Goal: Task Accomplishment & Management: Use online tool/utility

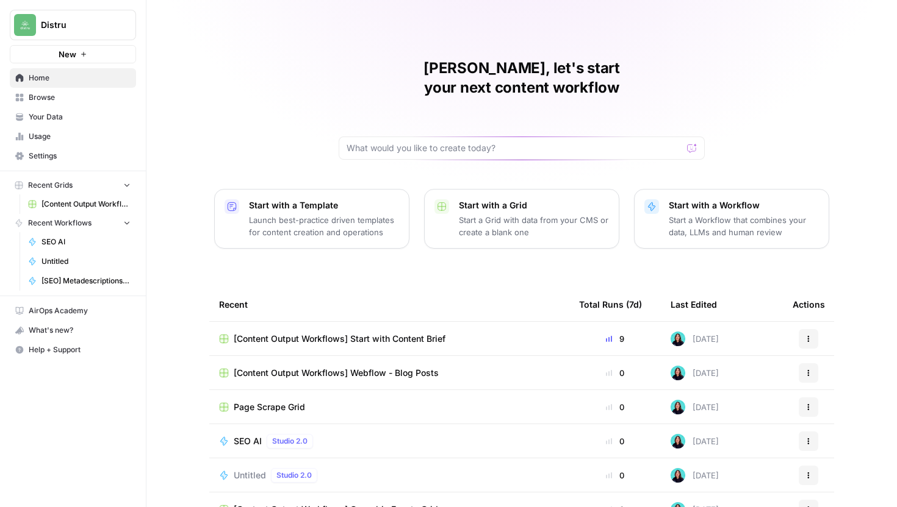
click at [384, 367] on span "[Content Output Workflows] Webflow - Blog Posts" at bounding box center [336, 373] width 205 height 12
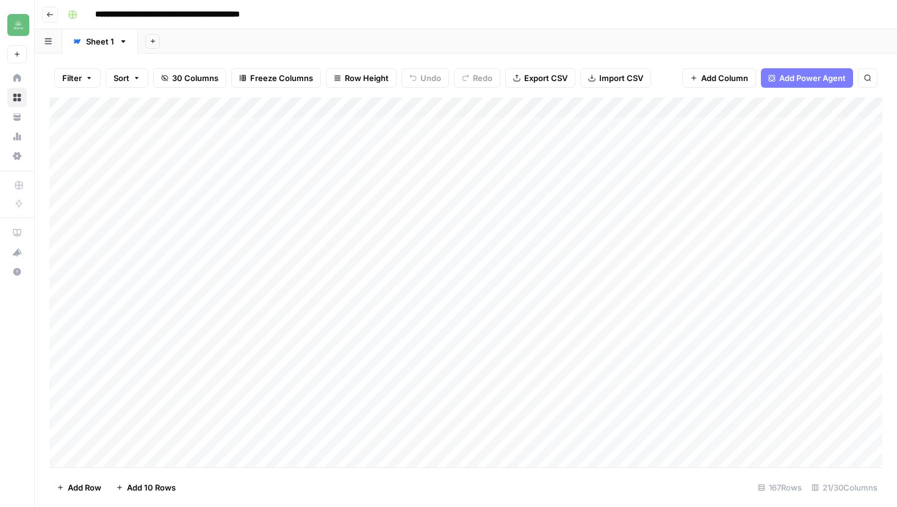
click at [52, 18] on button "Go back" at bounding box center [50, 15] width 16 height 16
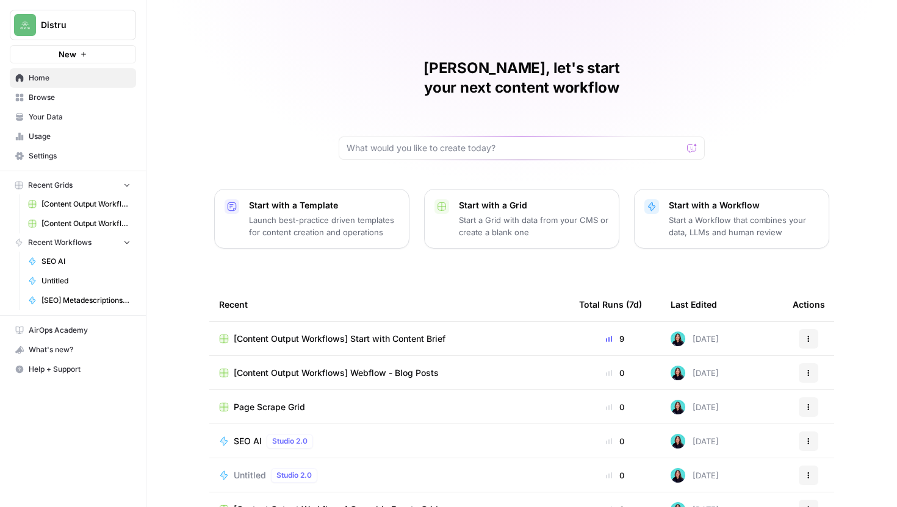
click at [413, 333] on span "[Content Output Workflows] Start with Content Brief" at bounding box center [340, 339] width 212 height 12
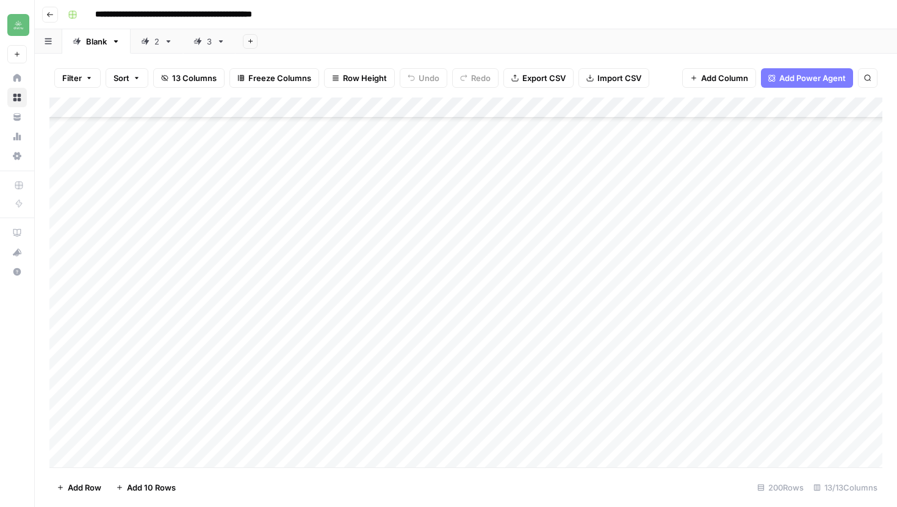
scroll to position [1782, 0]
click at [202, 41] on div "3" at bounding box center [202, 41] width 18 height 12
click at [364, 396] on div "Add Column" at bounding box center [465, 283] width 833 height 370
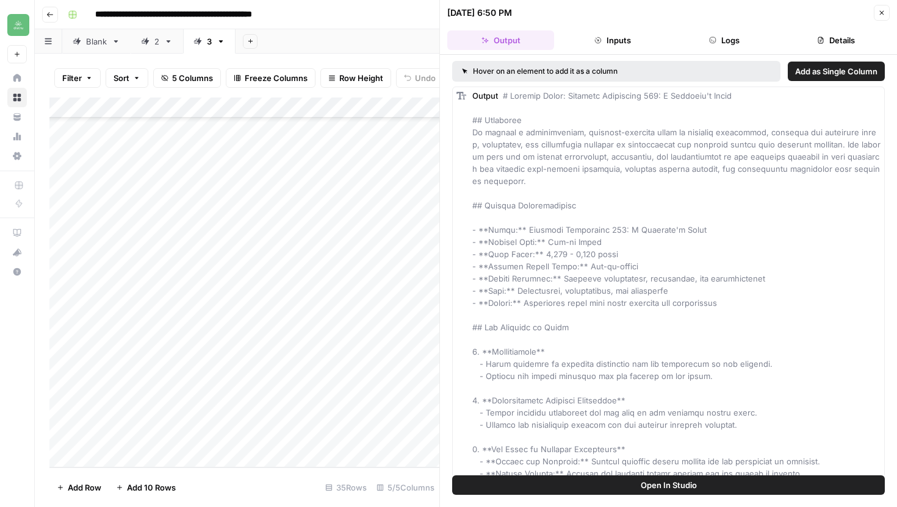
click at [879, 15] on icon "button" at bounding box center [881, 12] width 7 height 7
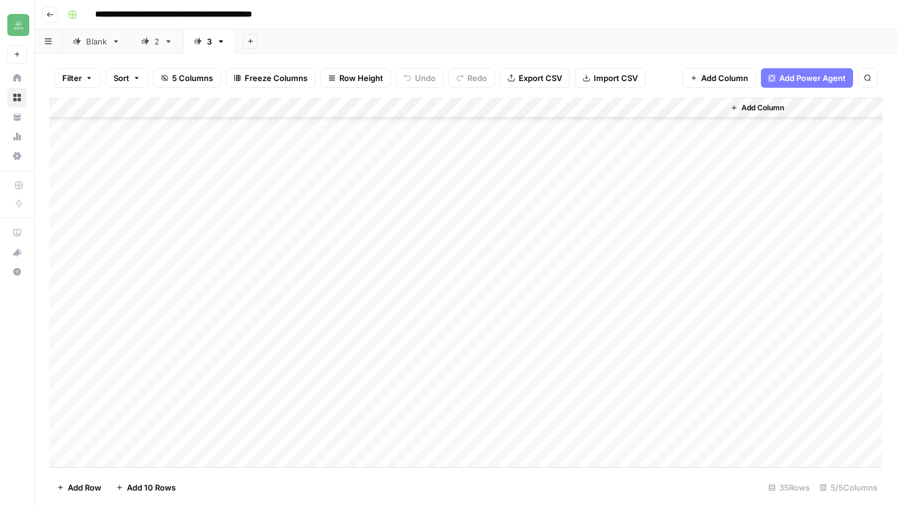
click at [479, 395] on div "Add Column" at bounding box center [465, 283] width 833 height 370
click at [492, 396] on div "Add Column" at bounding box center [465, 283] width 833 height 370
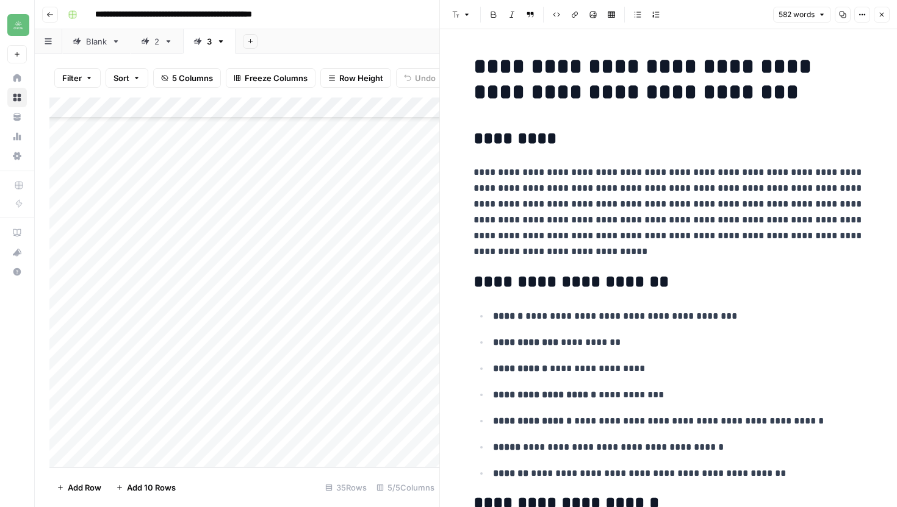
click at [842, 17] on icon "button" at bounding box center [842, 15] width 7 height 7
drag, startPoint x: 475, startPoint y: 65, endPoint x: 704, endPoint y: 108, distance: 233.9
copy h1 "**********"
click at [840, 16] on icon "button" at bounding box center [842, 14] width 7 height 7
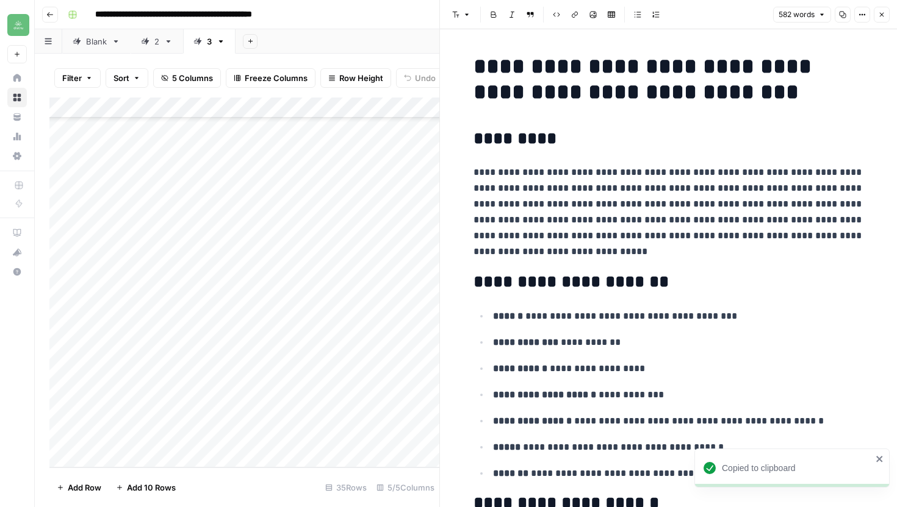
copy h1 "**********"
click at [532, 223] on p "**********" at bounding box center [668, 212] width 390 height 95
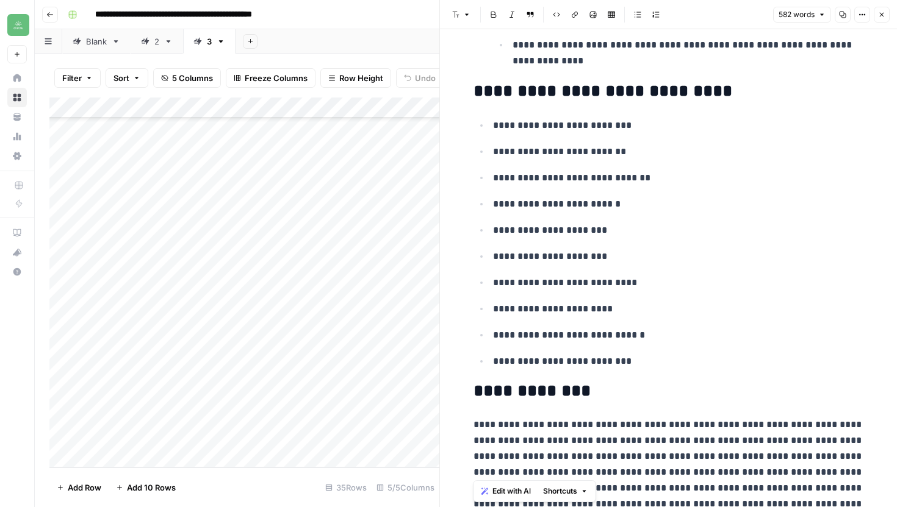
scroll to position [1139, 0]
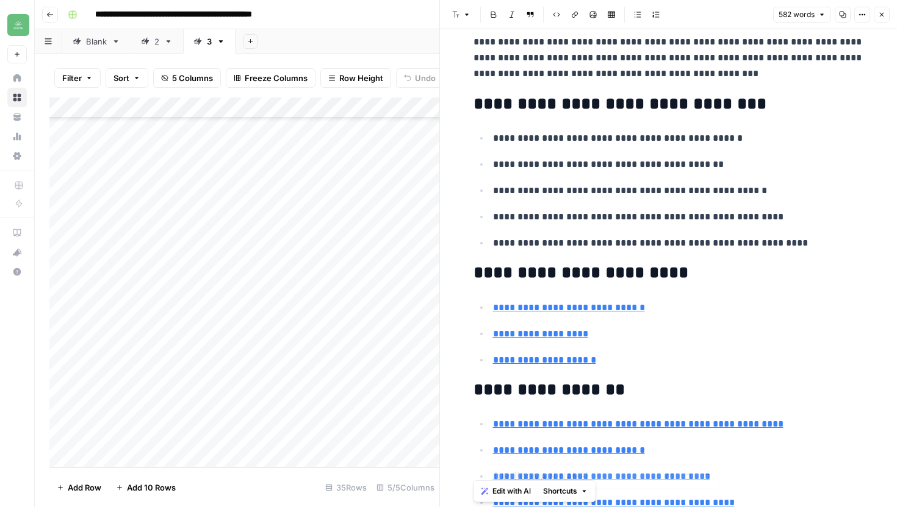
type input "https://www.cannavision.com/cannabis-education/programs/cannabis-processing-and…"
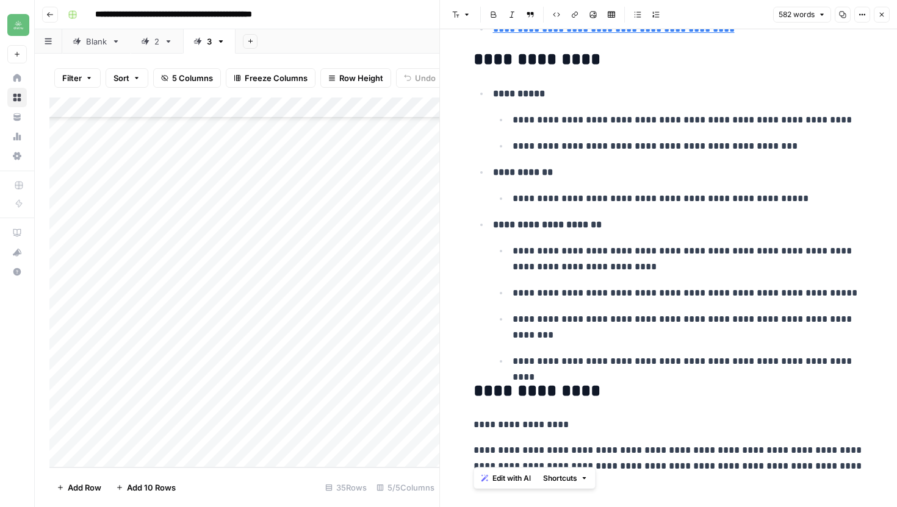
scroll to position [2049, 0]
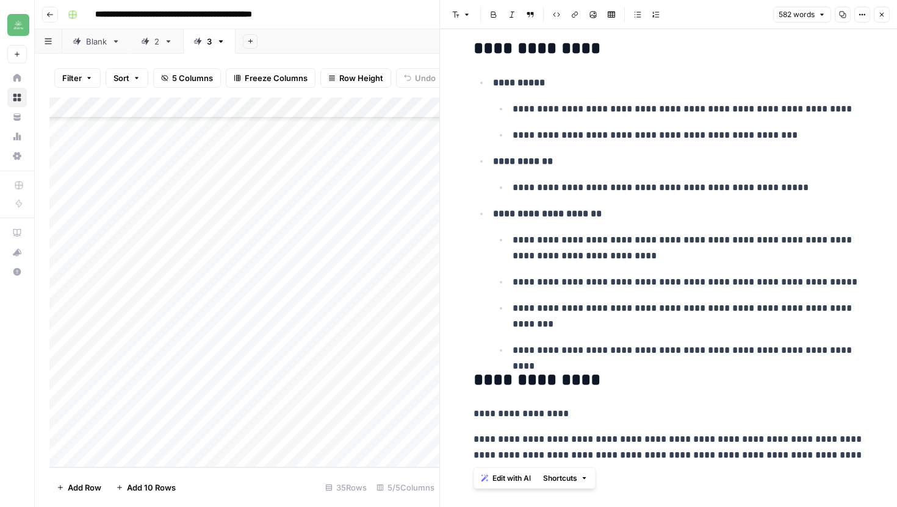
drag, startPoint x: 473, startPoint y: 139, endPoint x: 619, endPoint y: 489, distance: 378.7
copy div "**********"
click at [624, 130] on p "**********" at bounding box center [687, 135] width 351 height 16
click at [884, 16] on icon "button" at bounding box center [881, 14] width 7 height 7
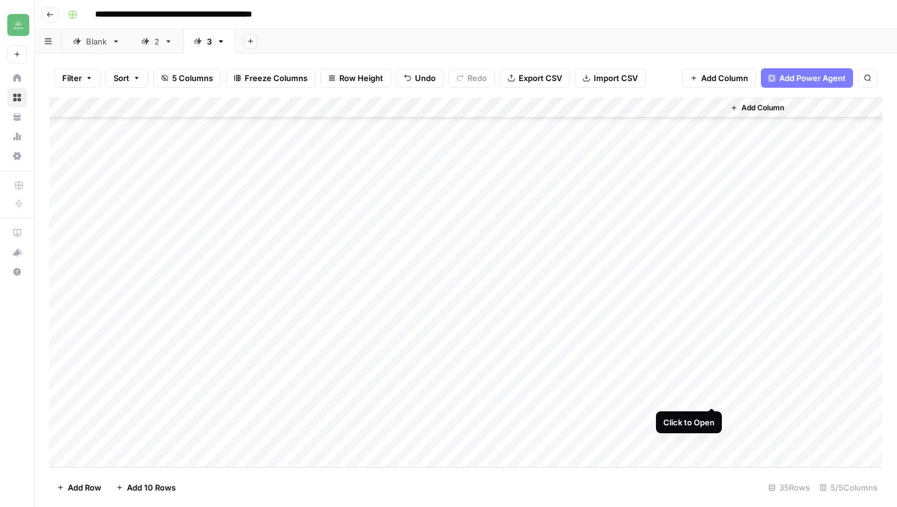
click at [710, 395] on div "Add Column" at bounding box center [465, 283] width 833 height 370
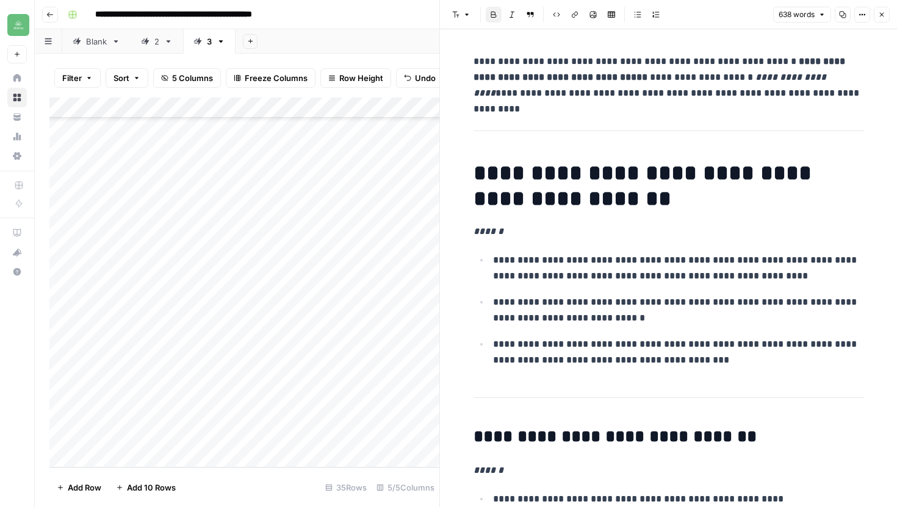
click at [839, 16] on icon "button" at bounding box center [842, 14] width 7 height 7
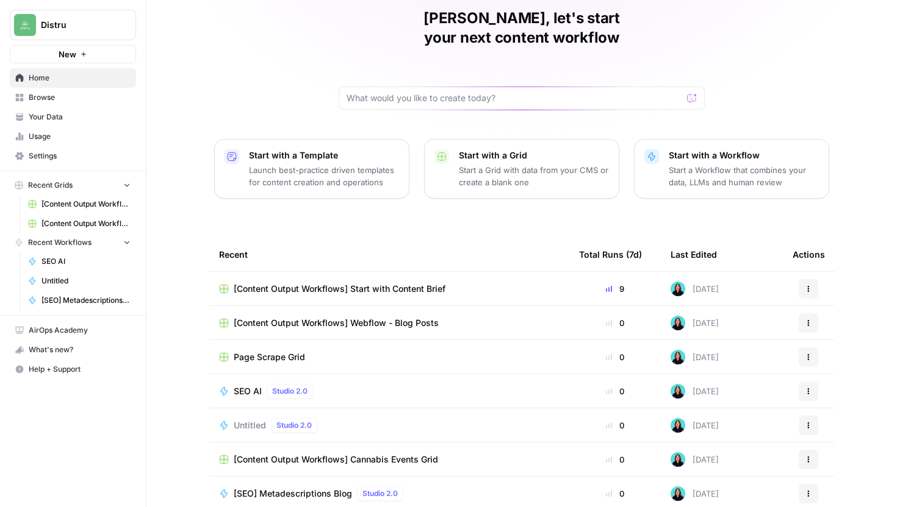
scroll to position [54, 0]
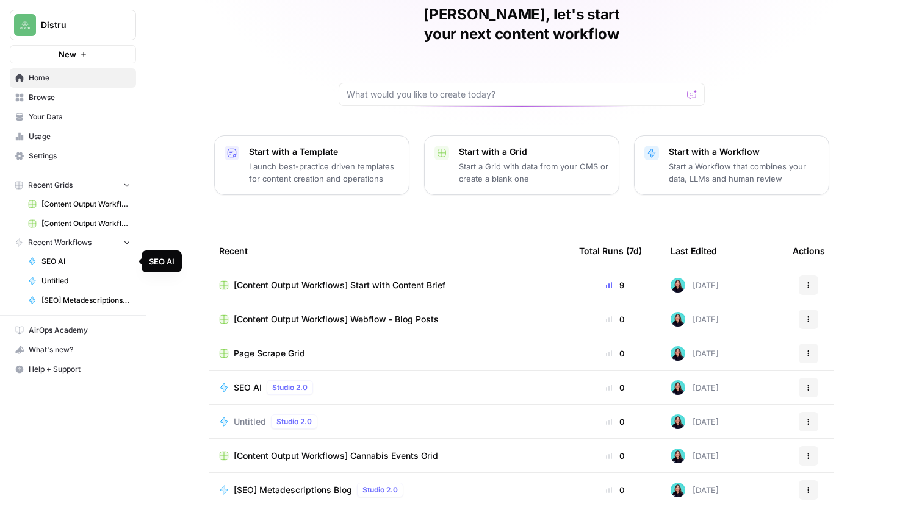
click at [85, 265] on span "SEO AI" at bounding box center [85, 261] width 89 height 11
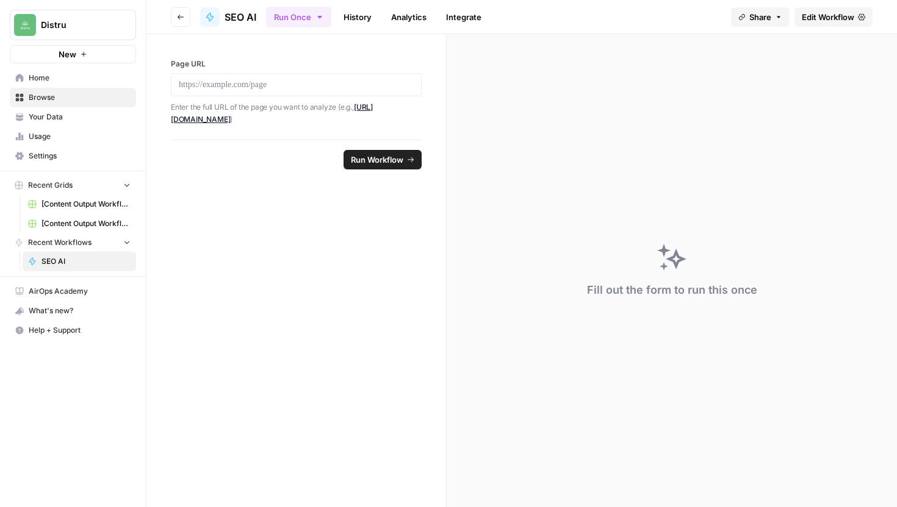
click at [815, 21] on span "Edit Workflow" at bounding box center [827, 17] width 52 height 12
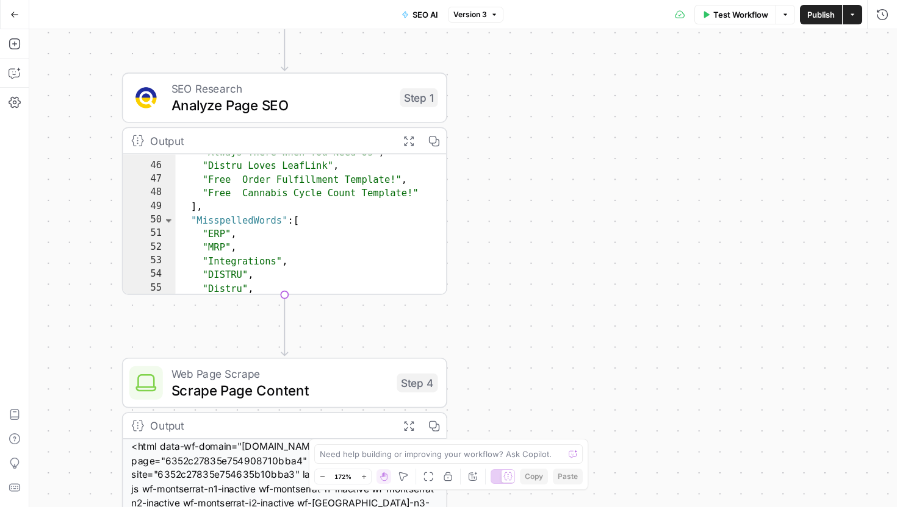
scroll to position [579, 0]
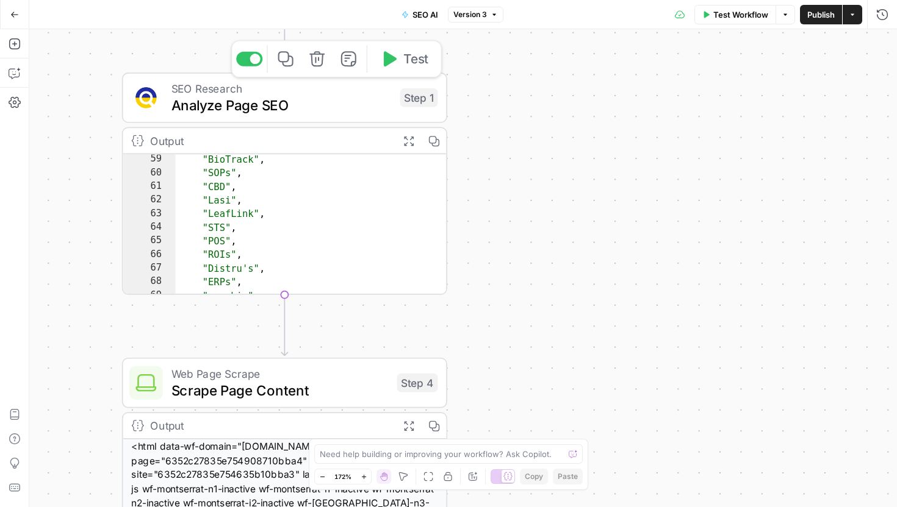
click at [290, 96] on span "Analyze Page SEO" at bounding box center [281, 105] width 220 height 21
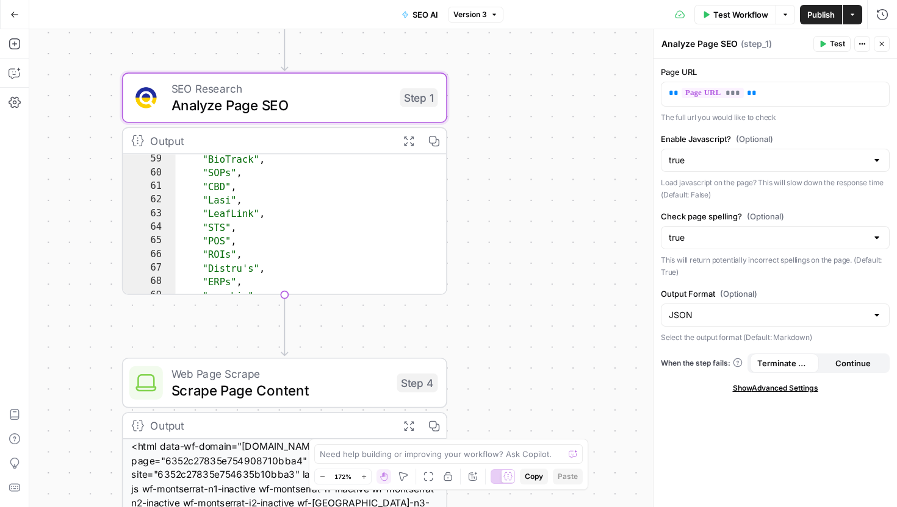
click at [501, 156] on div "Workflow Set Inputs Inputs SEO Research Analyze Page SEO Step 1 Output Expand O…" at bounding box center [462, 268] width 867 height 478
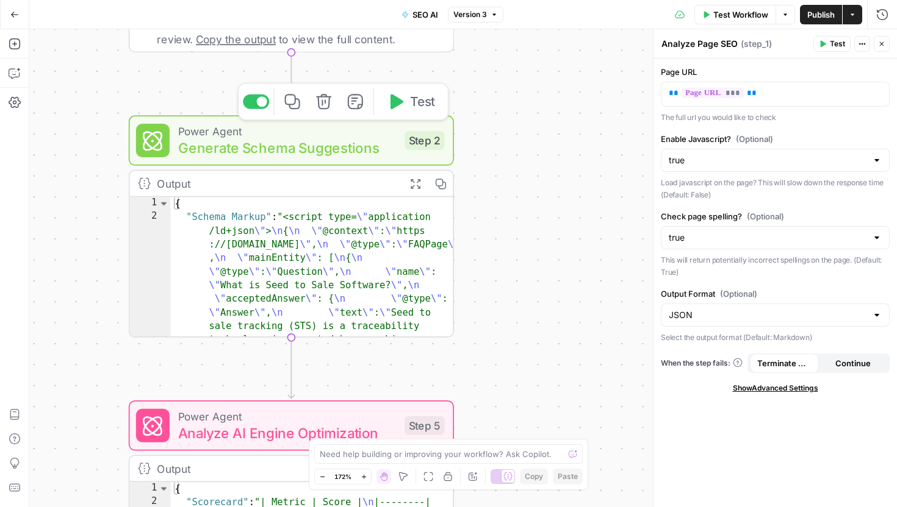
click at [272, 138] on span "Generate Schema Suggestions" at bounding box center [287, 147] width 218 height 21
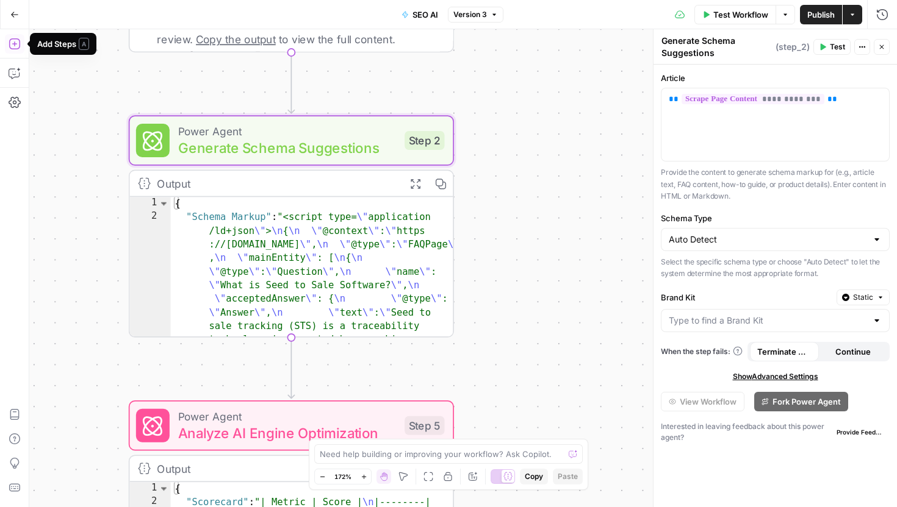
click at [17, 48] on icon "button" at bounding box center [15, 44] width 12 height 12
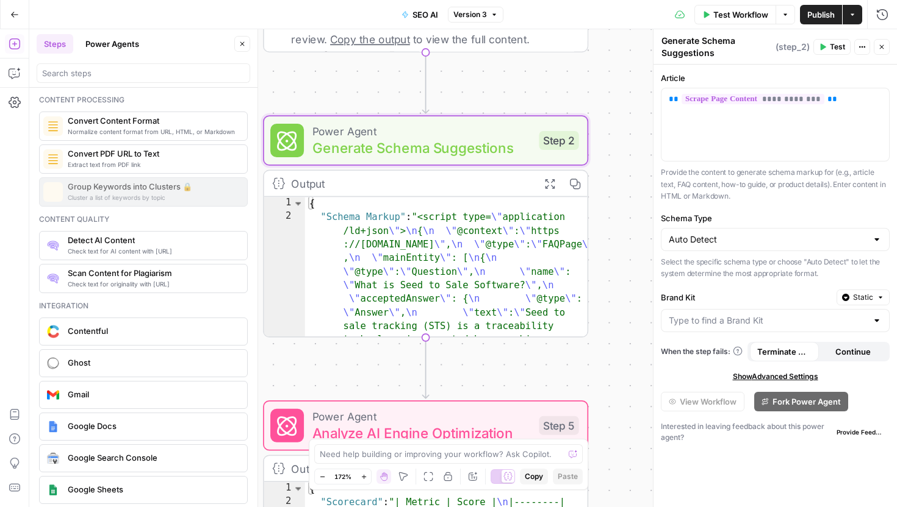
scroll to position [1950, 0]
click at [447, 139] on span "Generate Schema Suggestions" at bounding box center [421, 147] width 218 height 21
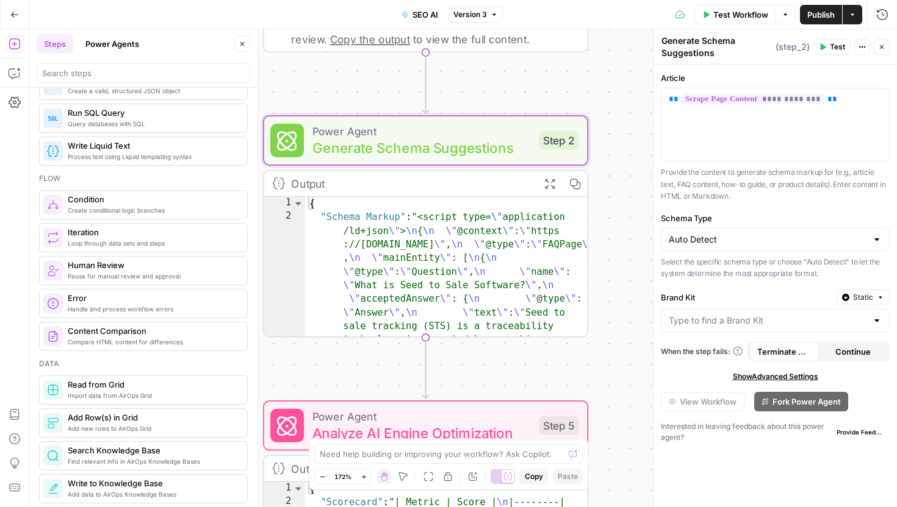
scroll to position [353, 0]
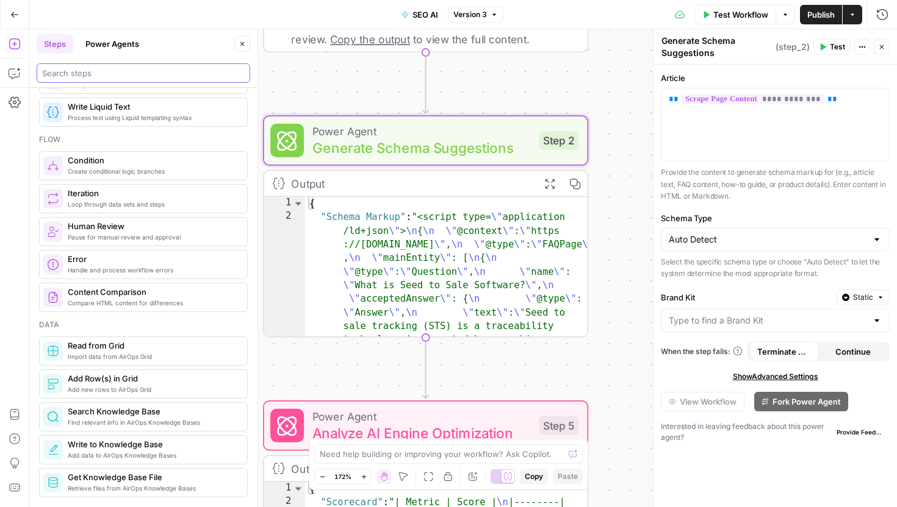
click at [160, 76] on input "search" at bounding box center [143, 73] width 202 height 12
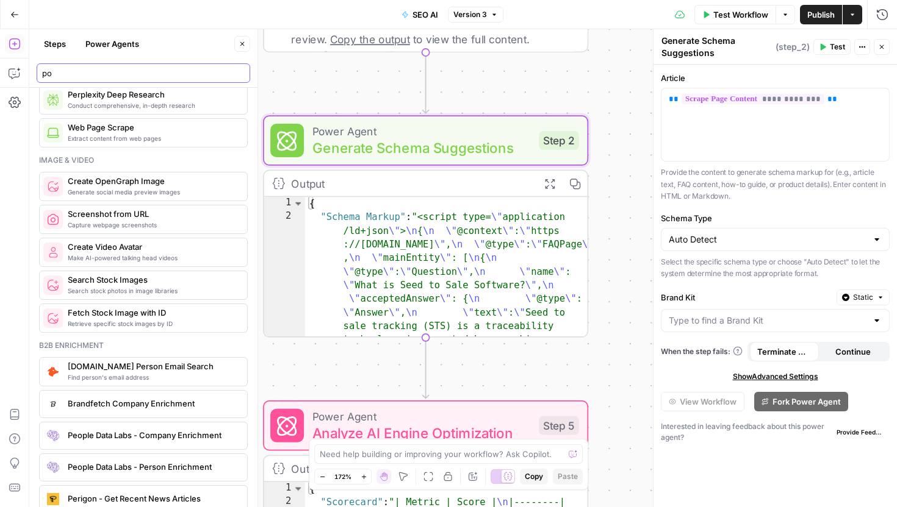
scroll to position [0, 0]
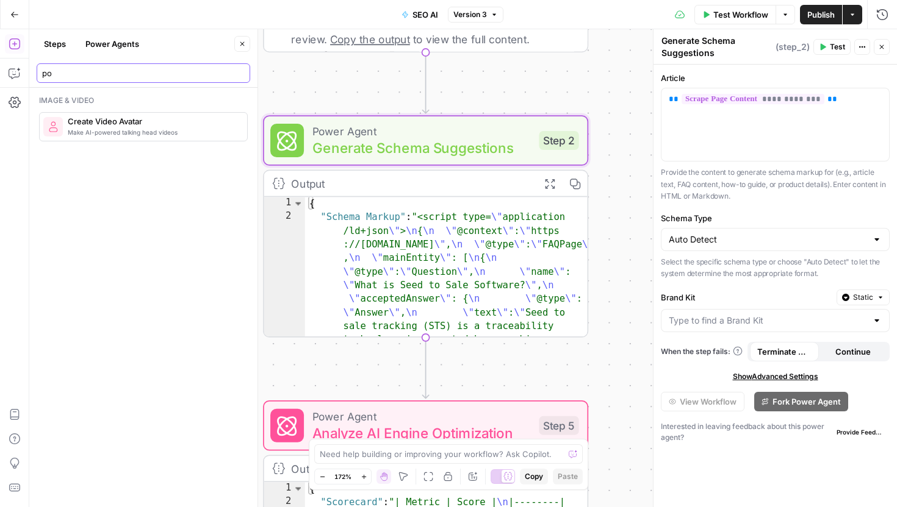
type input "p"
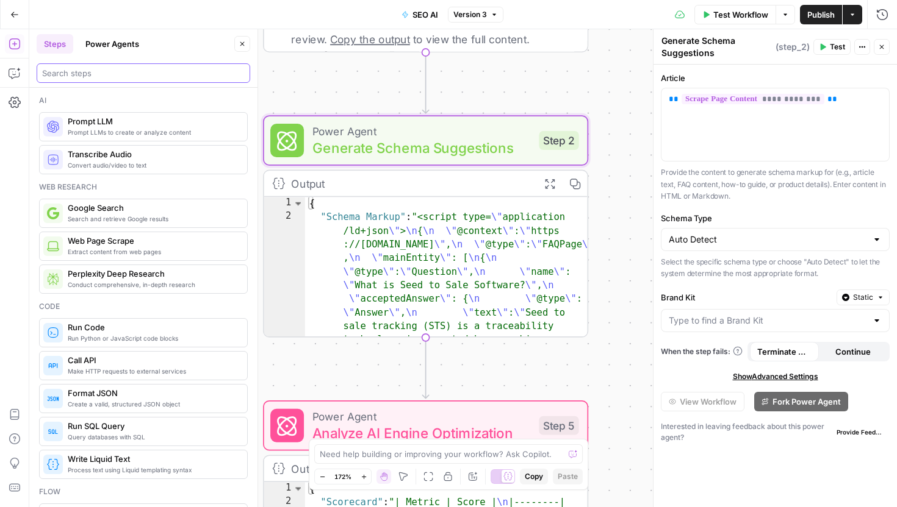
click at [865, 48] on icon "button" at bounding box center [861, 46] width 7 height 7
click at [862, 193] on p "Provide the content to generate schema markup for (e.g., article text, FAQ cont…" at bounding box center [775, 185] width 229 height 36
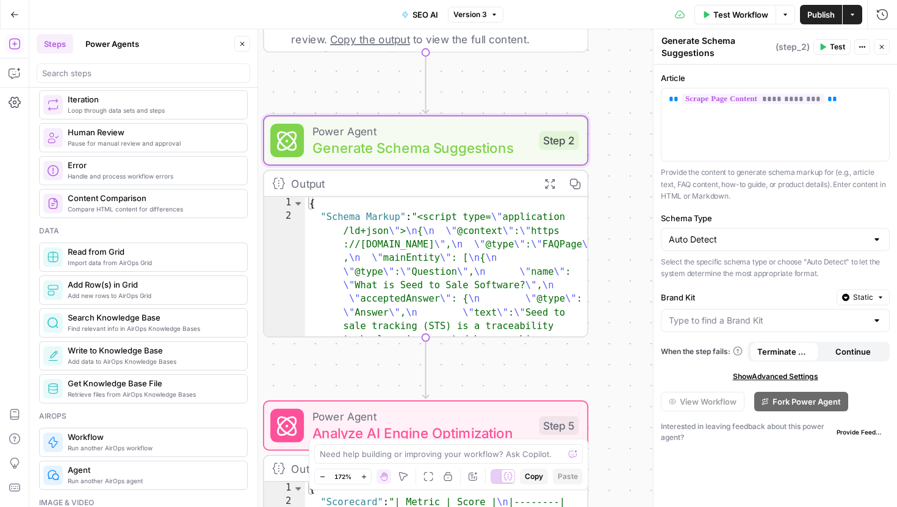
scroll to position [449, 0]
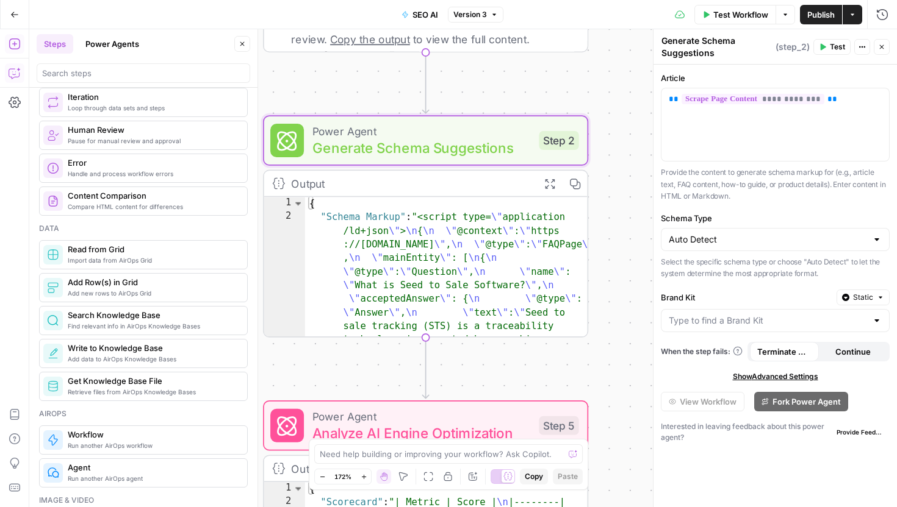
click at [15, 74] on icon "button" at bounding box center [15, 73] width 12 height 12
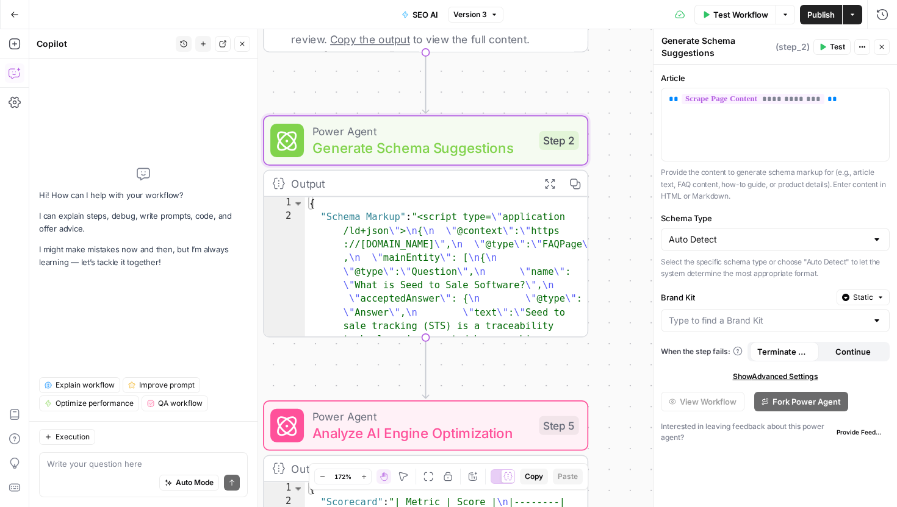
click at [103, 471] on div "Auto Mode Send" at bounding box center [143, 483] width 193 height 27
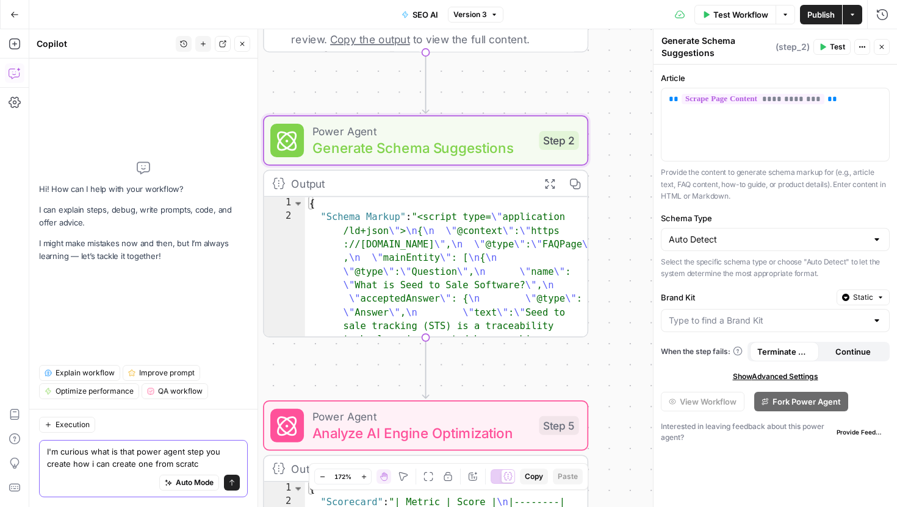
type textarea "I'm curious what is that power agent step you create how i can create one from …"
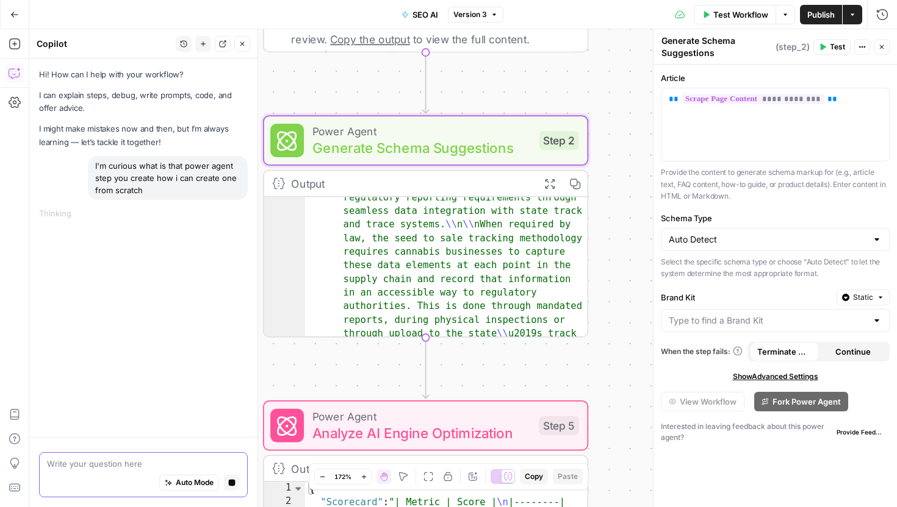
scroll to position [249, 0]
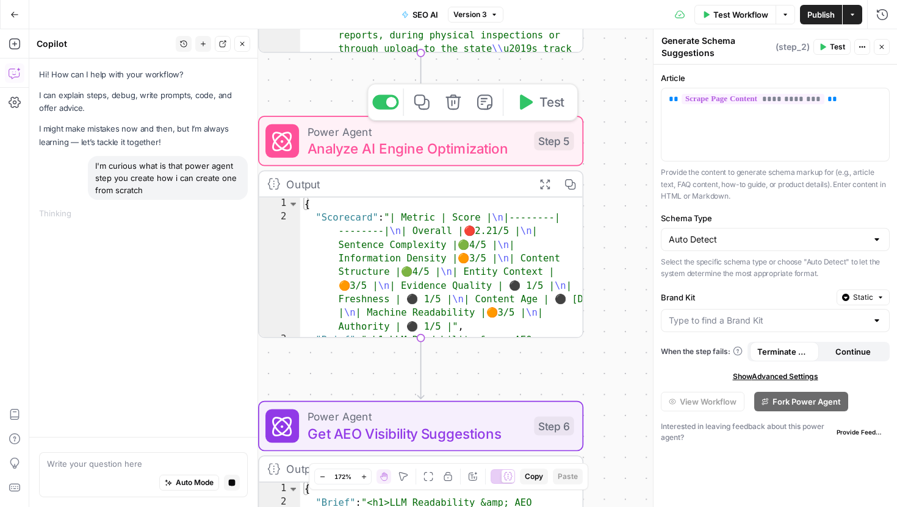
click at [515, 159] on span "Analyze AI Engine Optimization" at bounding box center [416, 148] width 218 height 21
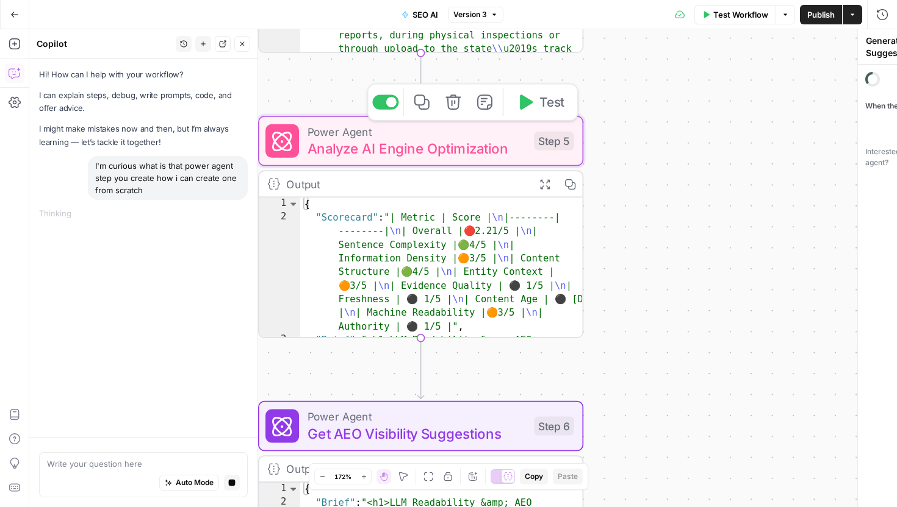
type textarea "Analyze AI Engine Optimization"
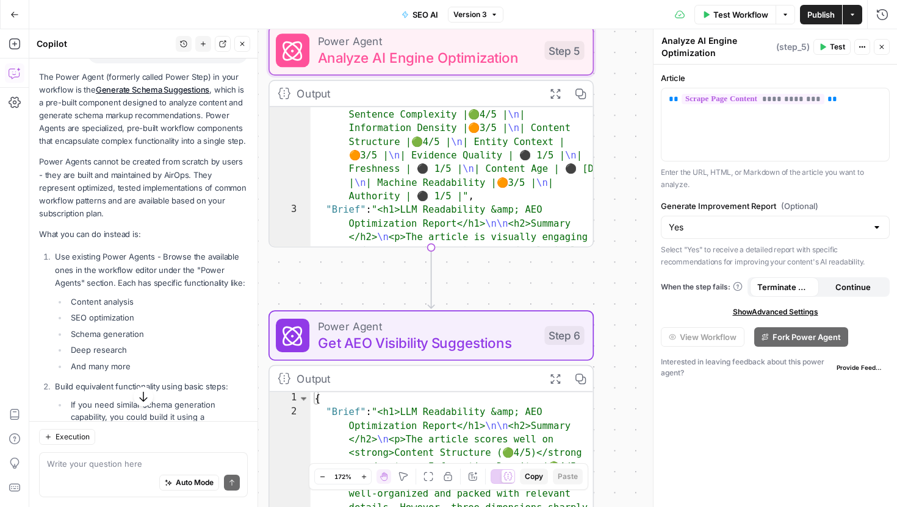
scroll to position [25, 0]
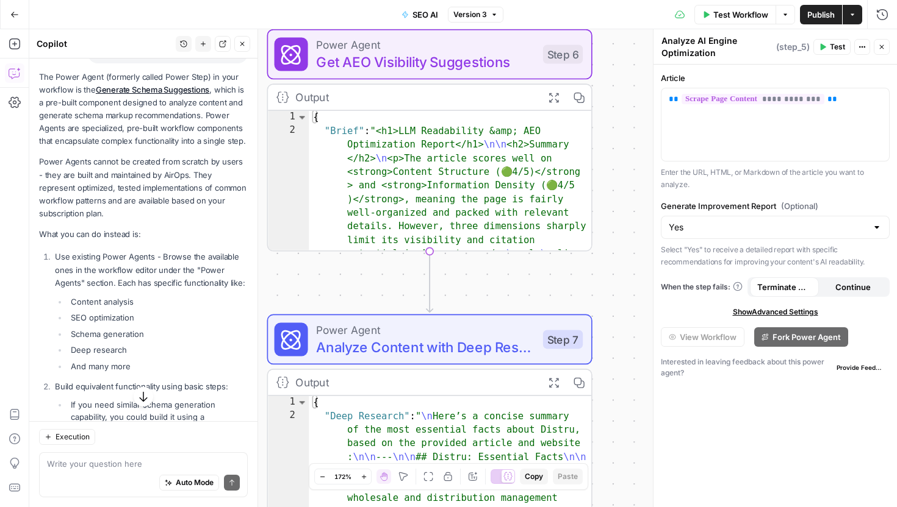
click at [11, 77] on icon "button" at bounding box center [14, 74] width 10 height 10
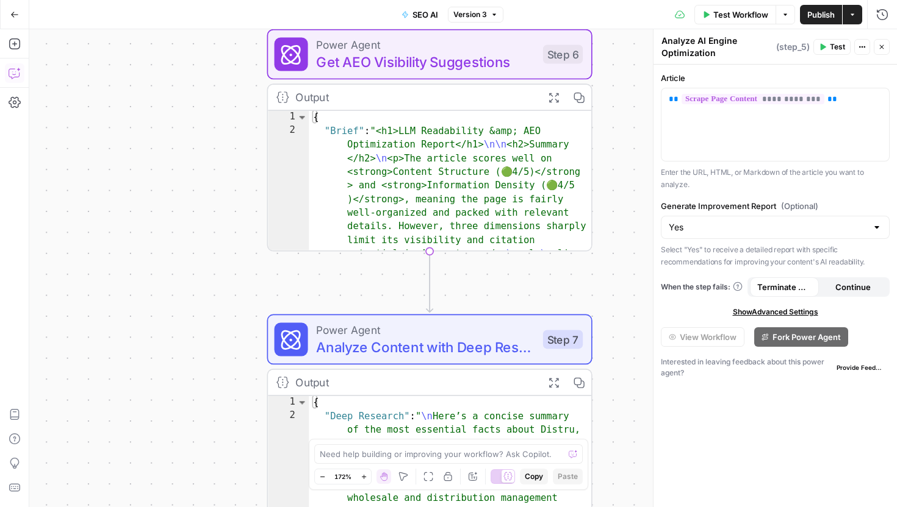
click at [11, 77] on icon "button" at bounding box center [14, 74] width 10 height 10
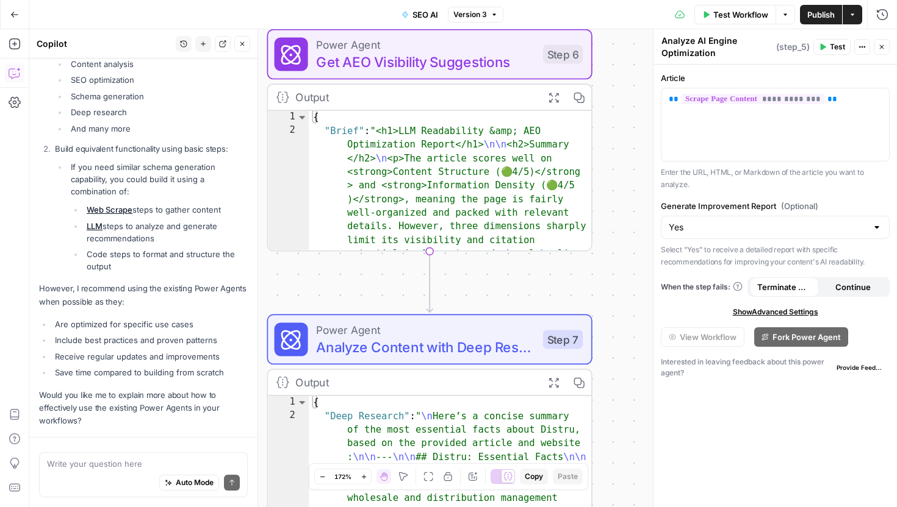
scroll to position [410, 0]
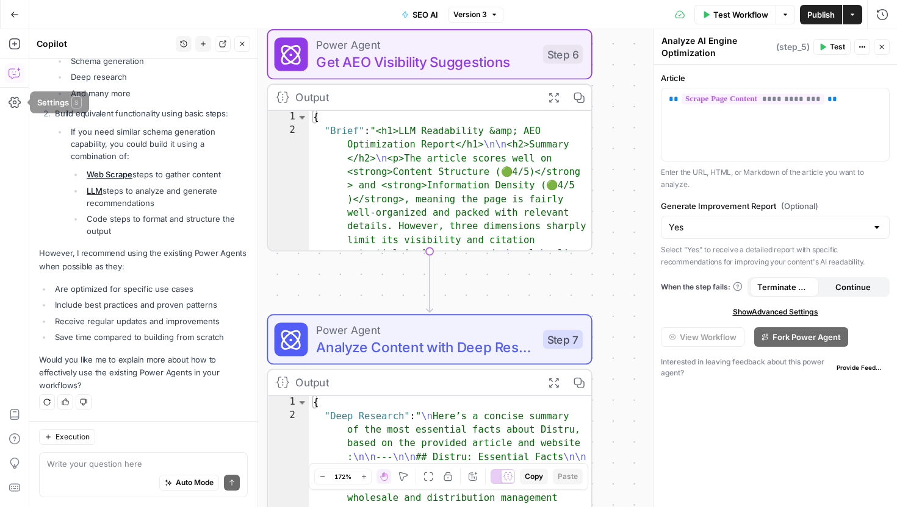
click at [13, 89] on div "Add Steps Copilot Settings AirOps Academy Help Give Feedback Shortcuts" at bounding box center [14, 268] width 29 height 478
click at [15, 73] on icon "button" at bounding box center [15, 73] width 12 height 12
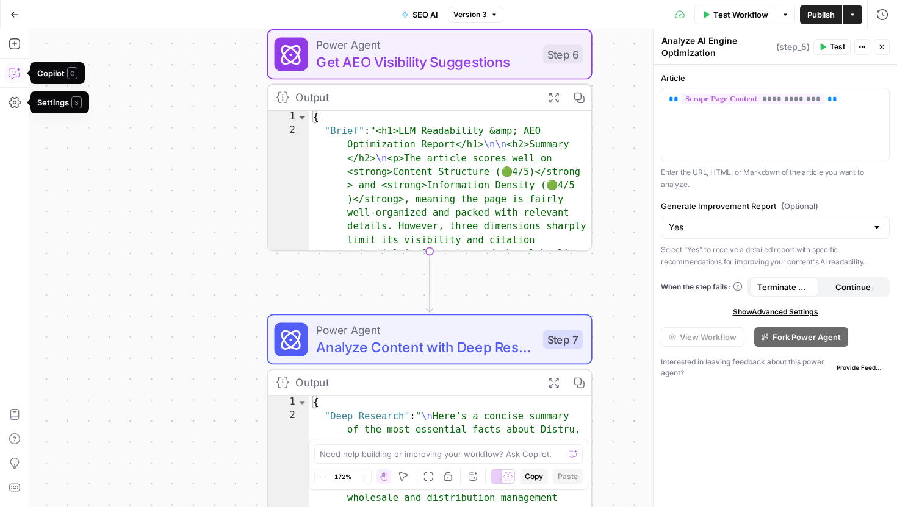
click at [17, 71] on icon "button" at bounding box center [15, 73] width 12 height 12
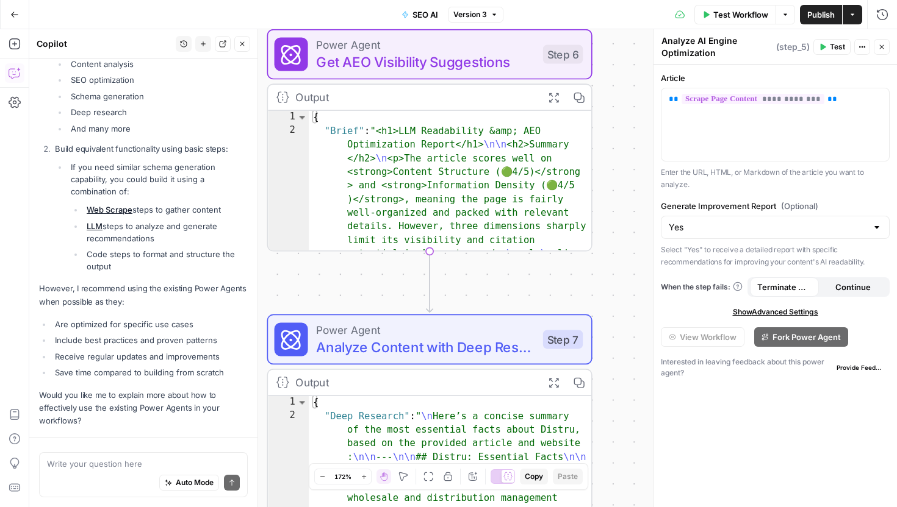
click at [17, 71] on icon "button" at bounding box center [15, 73] width 12 height 12
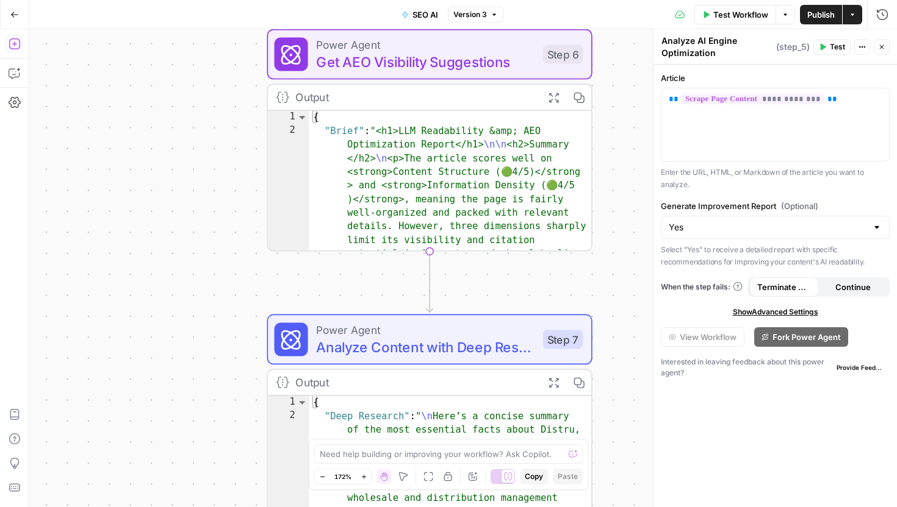
click at [16, 43] on icon "button" at bounding box center [14, 43] width 11 height 11
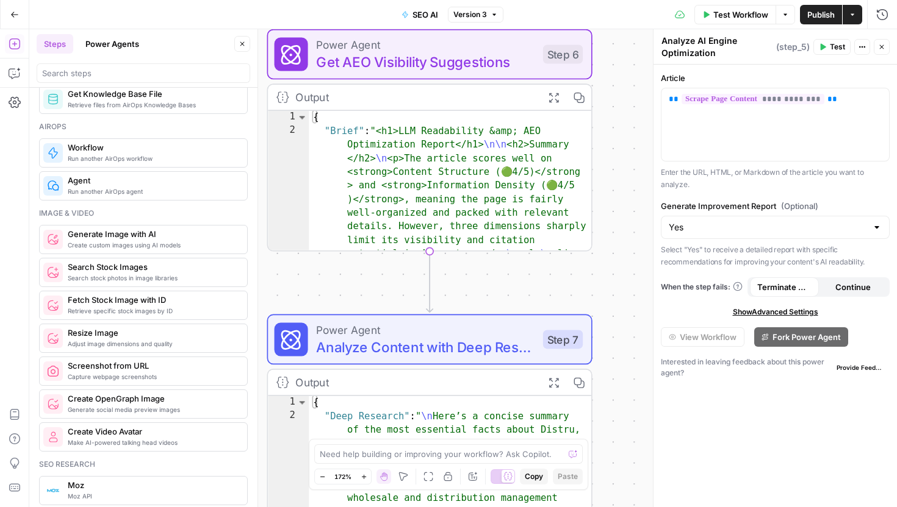
scroll to position [737, 0]
click at [162, 193] on span "Run another AirOps agent" at bounding box center [153, 190] width 170 height 10
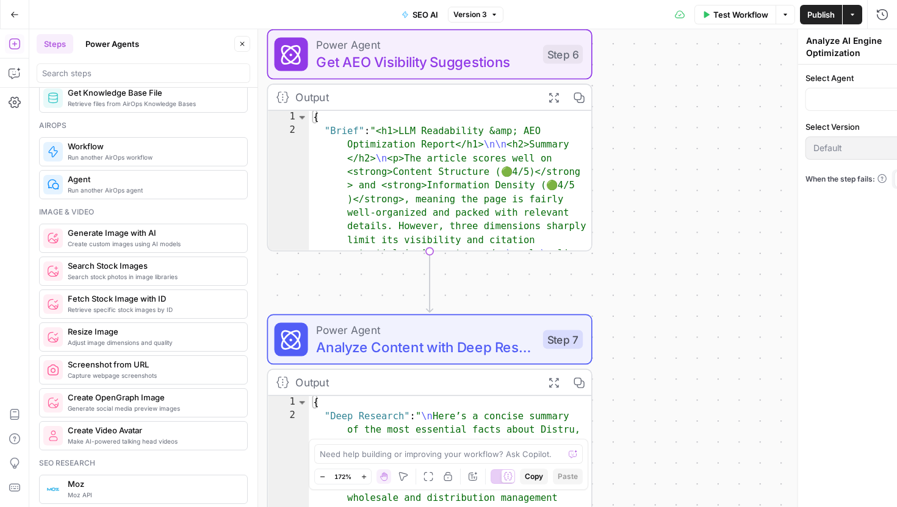
type textarea "Agent"
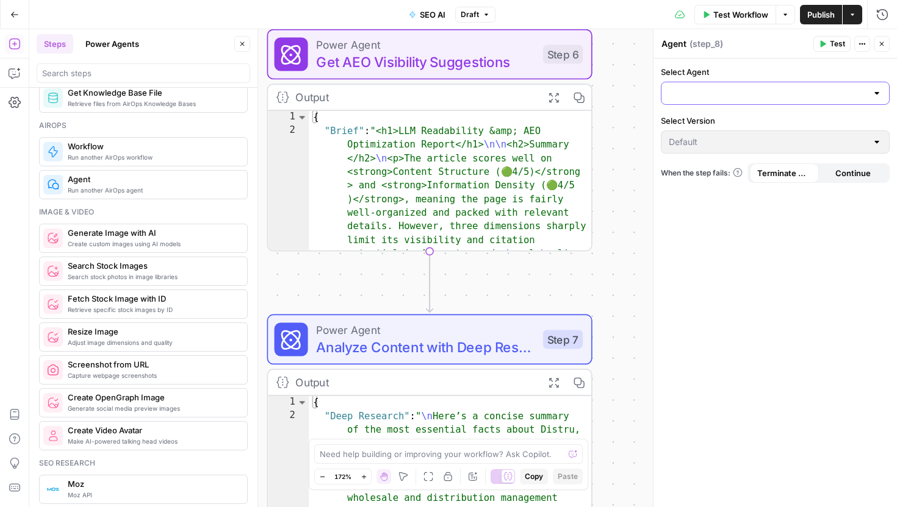
click at [787, 95] on input "Select Agent" at bounding box center [767, 93] width 198 height 12
click at [872, 91] on div at bounding box center [877, 93] width 10 height 12
click at [883, 43] on icon "button" at bounding box center [881, 43] width 7 height 7
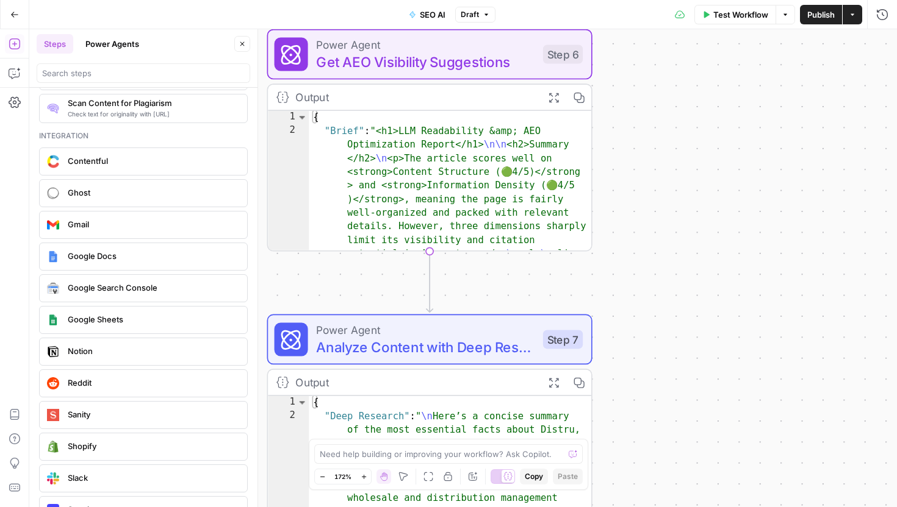
scroll to position [2024, 0]
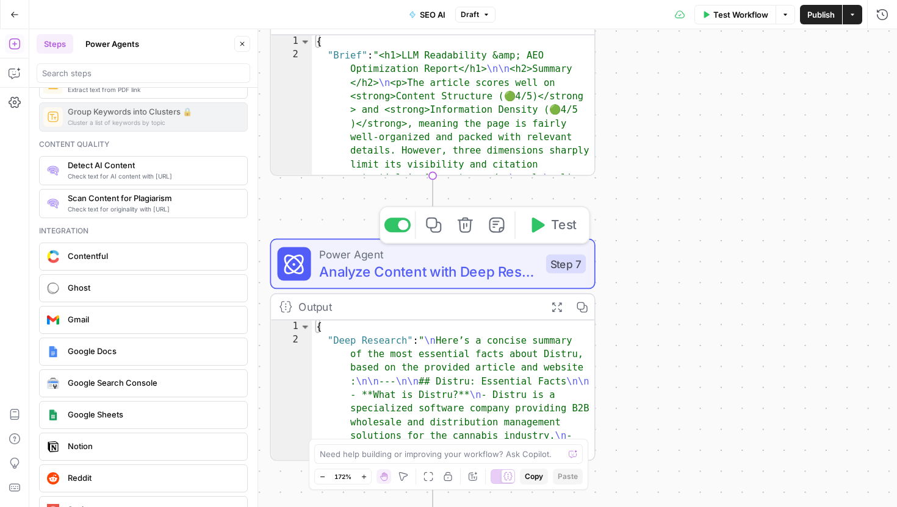
click at [509, 261] on span "Analyze Content with Deep Research" at bounding box center [428, 271] width 218 height 21
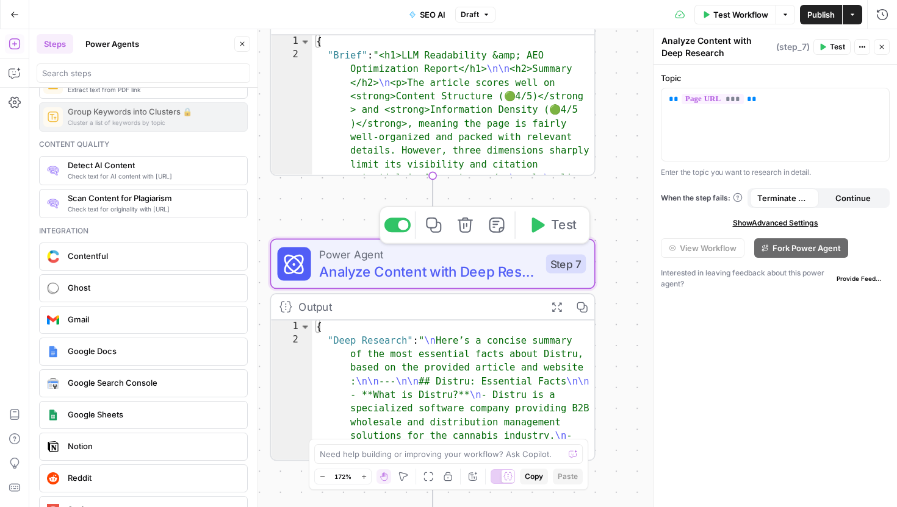
click at [580, 274] on div "Power Agent Analyze Content with Deep Research Step 7 Copy step Delete step Add…" at bounding box center [432, 263] width 309 height 35
click at [772, 218] on span "Show Advanced Settings" at bounding box center [775, 223] width 85 height 11
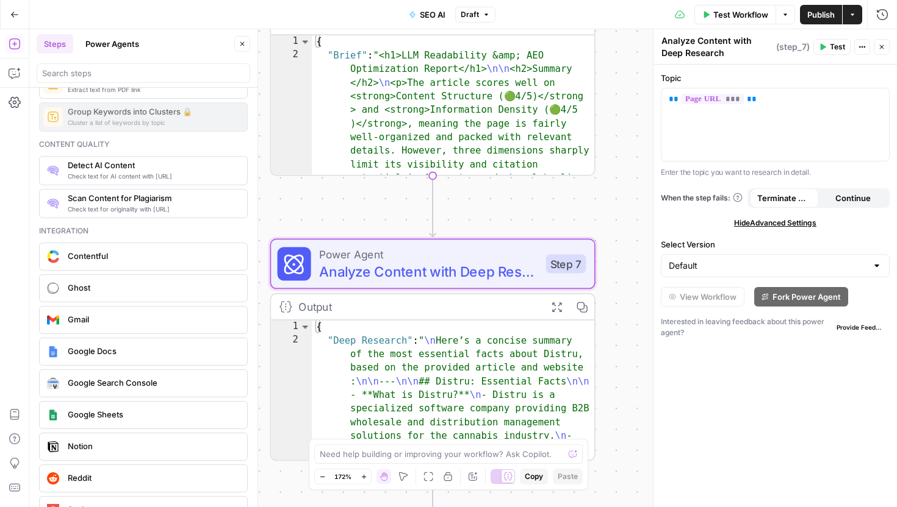
click at [772, 218] on span "Hide Advanced Settings" at bounding box center [775, 223] width 82 height 11
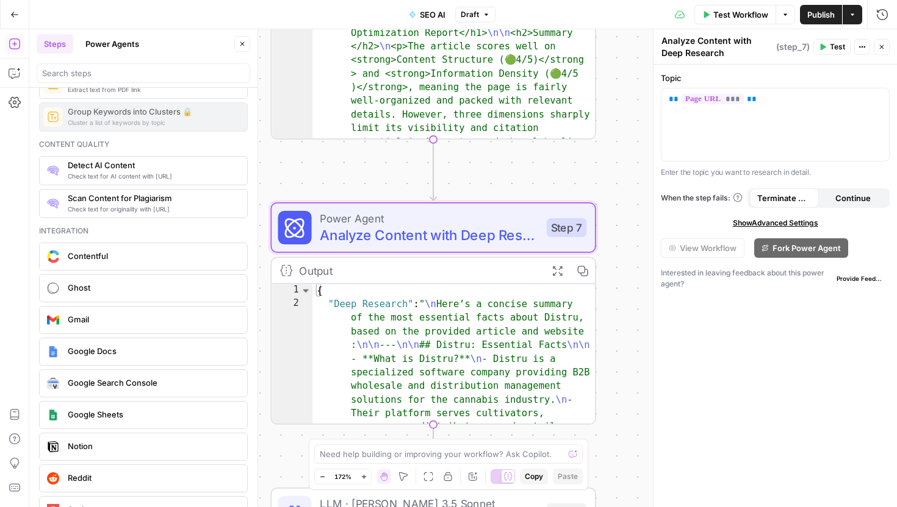
click at [635, 279] on div "Workflow Set Inputs Inputs SEO Research Analyze Page SEO Step 1 Output Expand O…" at bounding box center [462, 268] width 867 height 478
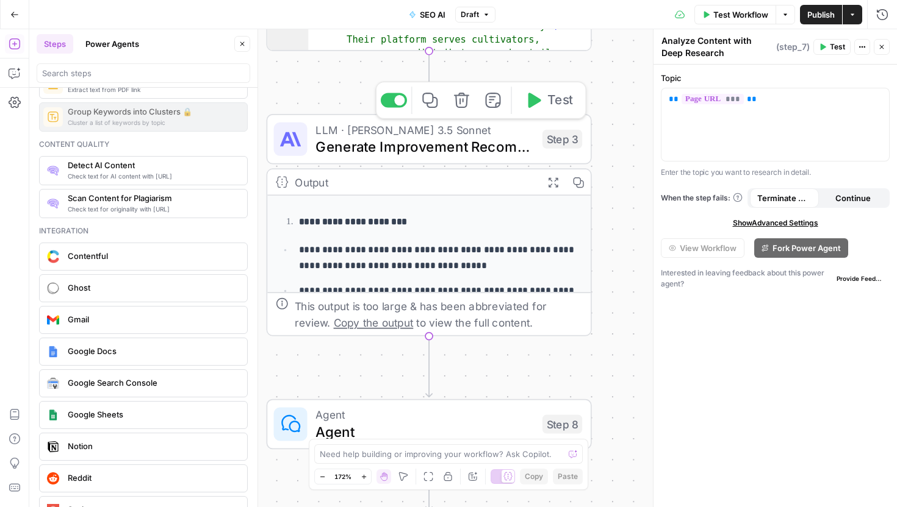
click at [415, 146] on span "Generate Improvement Recommendations" at bounding box center [424, 146] width 218 height 21
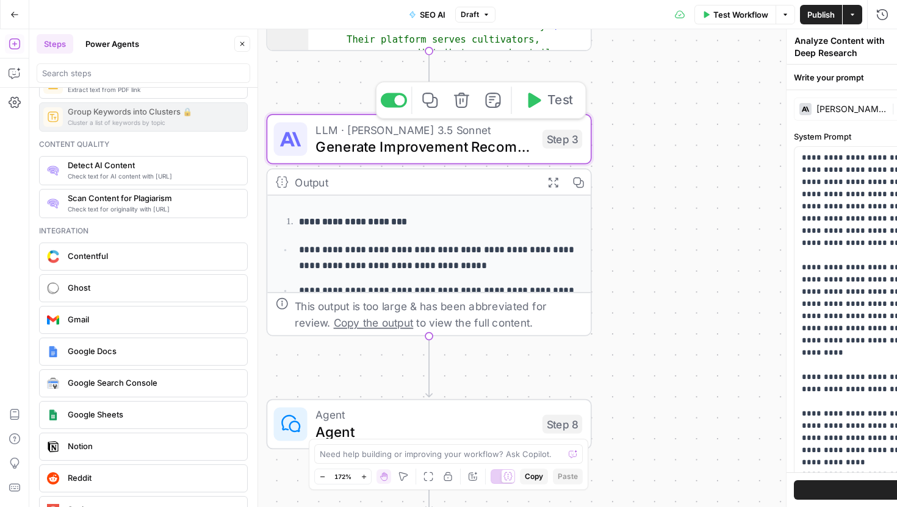
type textarea "Generate Improvement Recommendations"
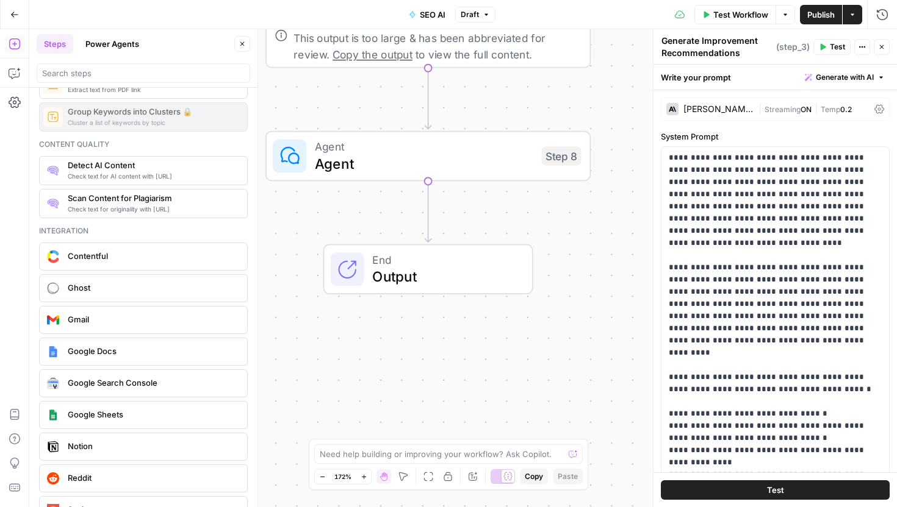
click at [482, 164] on span "Agent" at bounding box center [424, 163] width 218 height 21
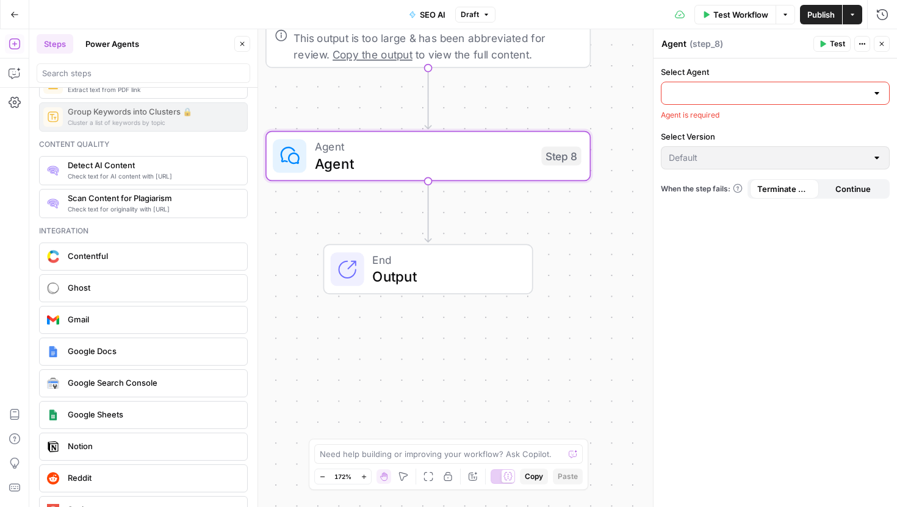
click at [484, 280] on span "Output" at bounding box center [443, 277] width 143 height 21
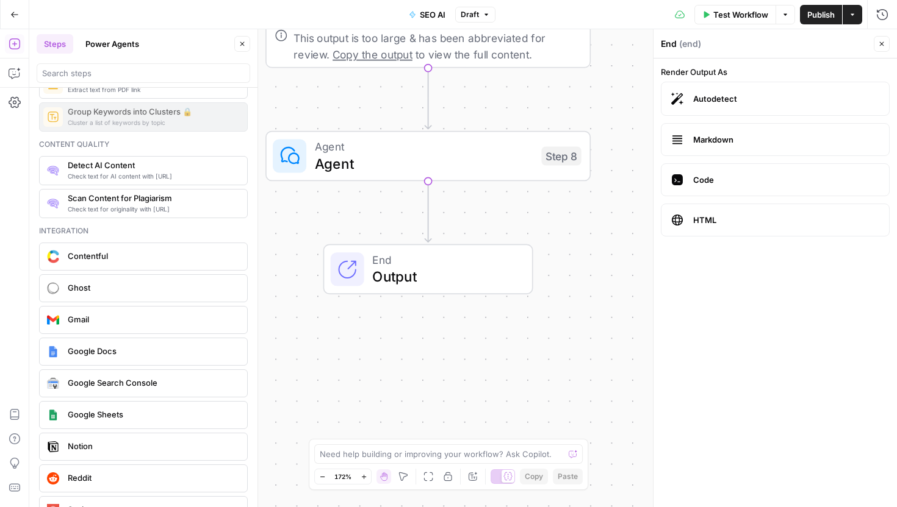
click at [470, 270] on span "Output" at bounding box center [443, 277] width 143 height 21
click at [243, 43] on icon "button" at bounding box center [241, 43] width 7 height 7
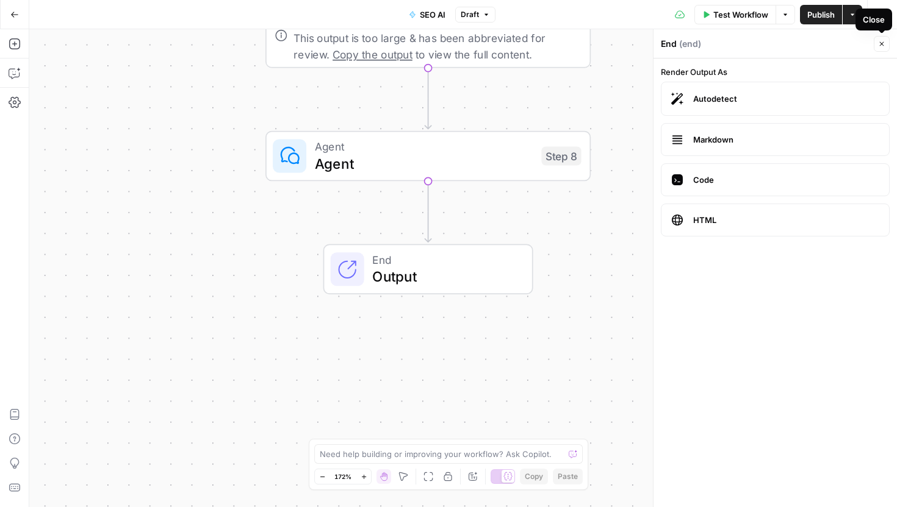
click at [879, 40] on icon "button" at bounding box center [881, 43] width 7 height 7
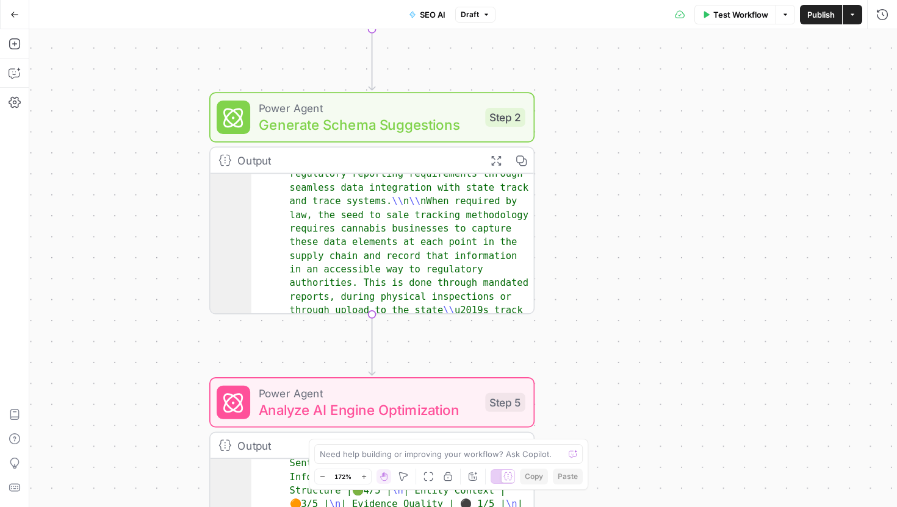
scroll to position [249, 0]
click at [18, 73] on icon "button" at bounding box center [15, 73] width 12 height 12
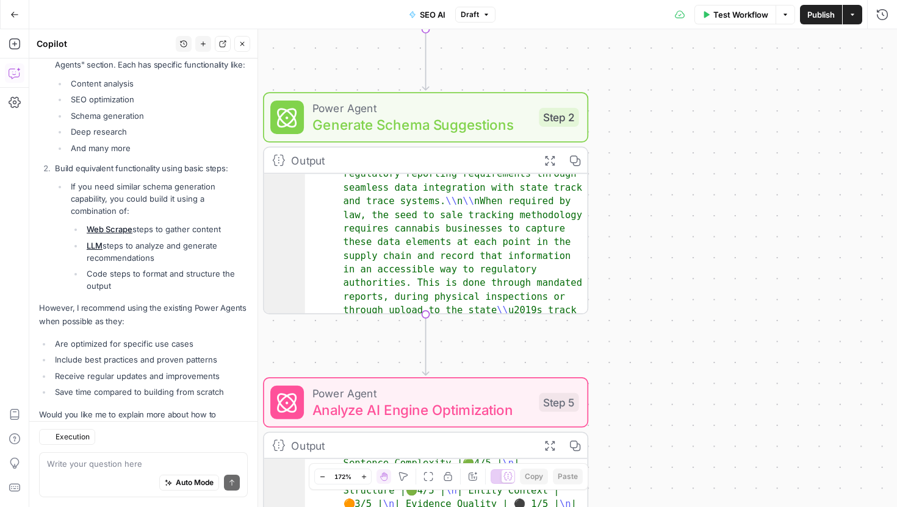
scroll to position [429, 0]
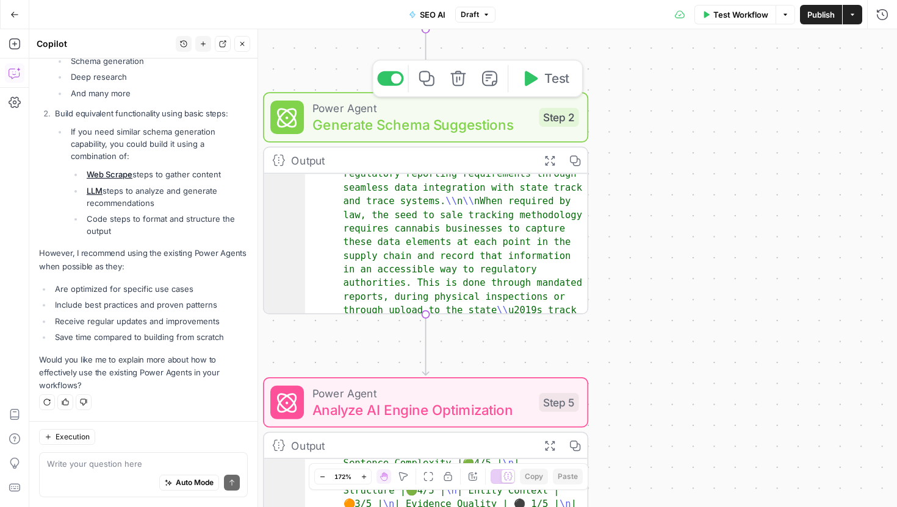
click at [550, 141] on div "Power Agent Generate Schema Suggestions Step 2 Copy step Delete step Add Note T…" at bounding box center [425, 117] width 325 height 51
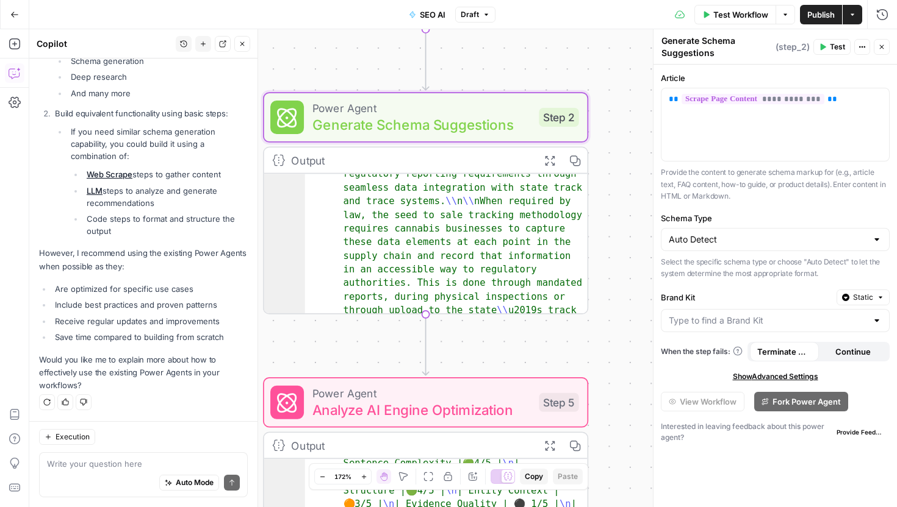
click at [710, 43] on textarea "Generate Schema Suggestions" at bounding box center [716, 47] width 111 height 24
click at [862, 49] on icon "button" at bounding box center [861, 46] width 7 height 7
